Goal: Task Accomplishment & Management: Manage account settings

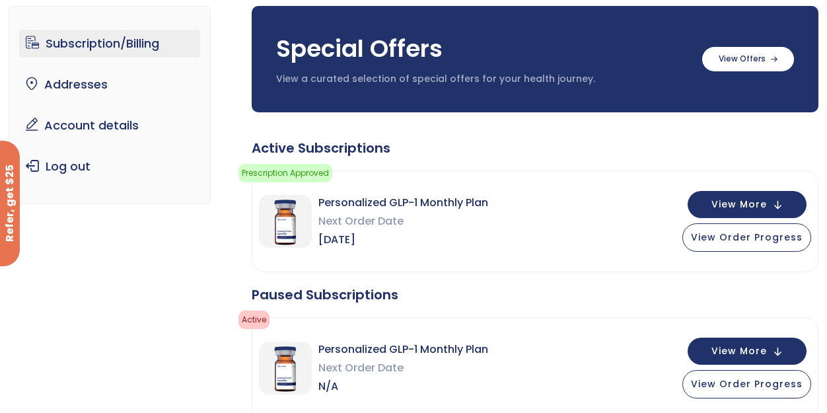
scroll to position [66, 0]
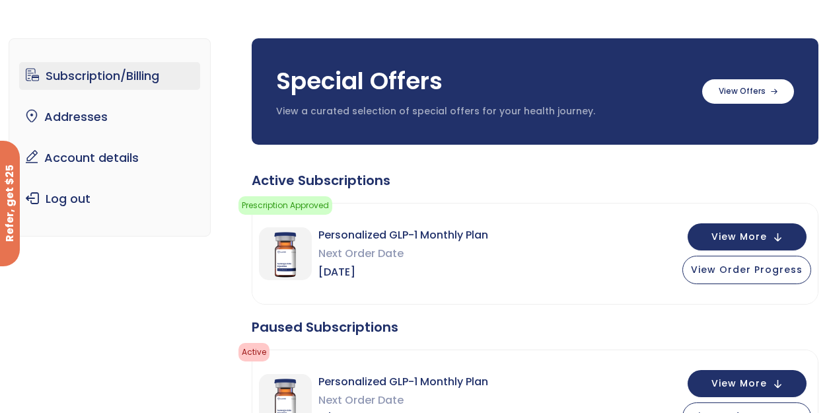
drag, startPoint x: 71, startPoint y: 79, endPoint x: 83, endPoint y: 78, distance: 11.3
click at [72, 79] on link "Subscription/Billing" at bounding box center [110, 76] width 182 height 28
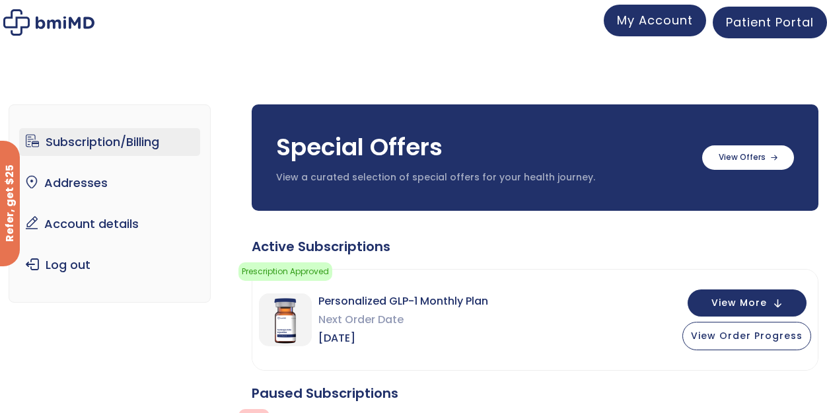
click at [658, 19] on span "My Account" at bounding box center [655, 20] width 76 height 17
click at [660, 22] on span "My Account" at bounding box center [655, 20] width 76 height 17
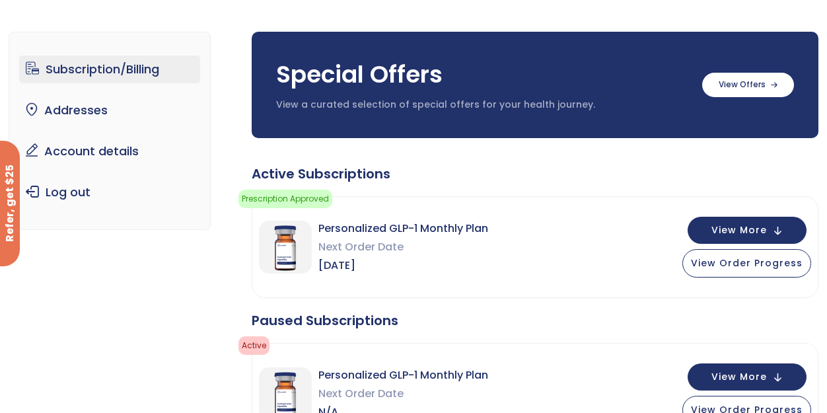
scroll to position [198, 0]
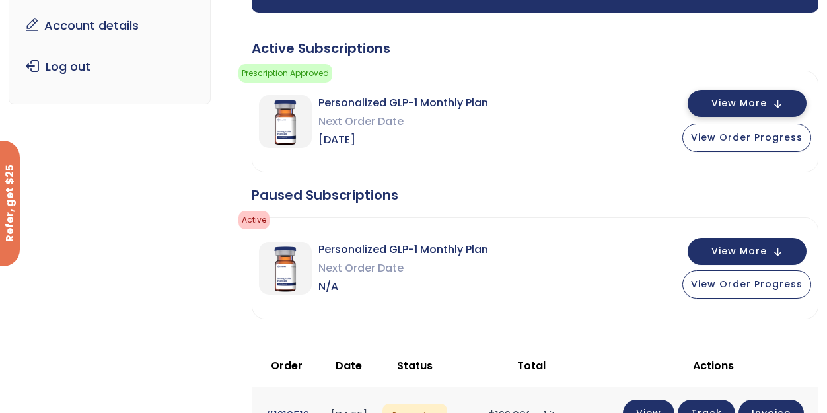
click at [748, 99] on span "View More" at bounding box center [738, 103] width 55 height 9
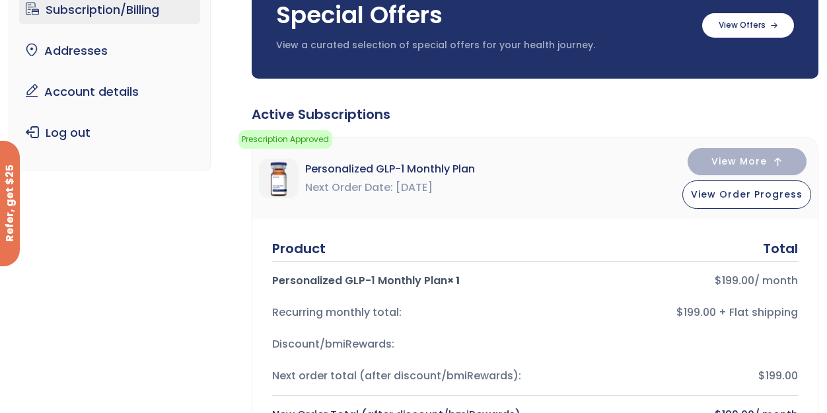
scroll to position [0, 0]
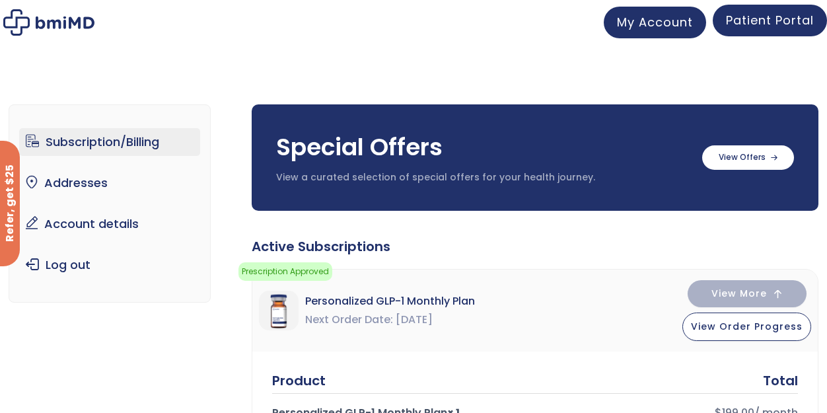
click at [776, 23] on span "Patient Portal" at bounding box center [770, 20] width 88 height 17
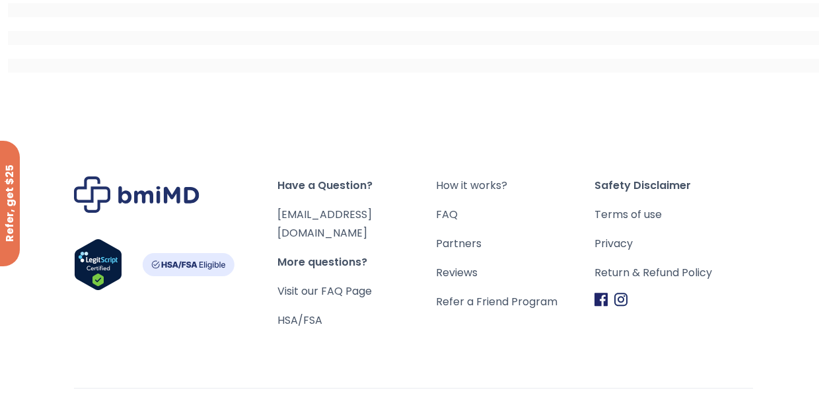
scroll to position [61, 0]
